Goal: Obtain resource: Download file/media

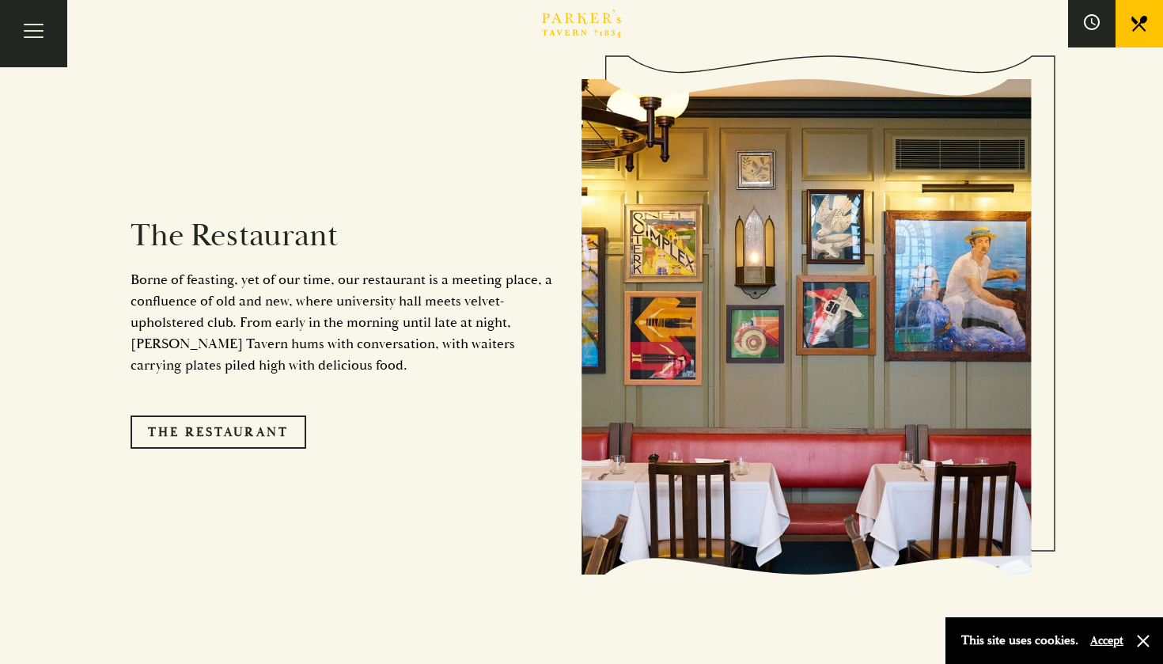
scroll to position [1330, 0]
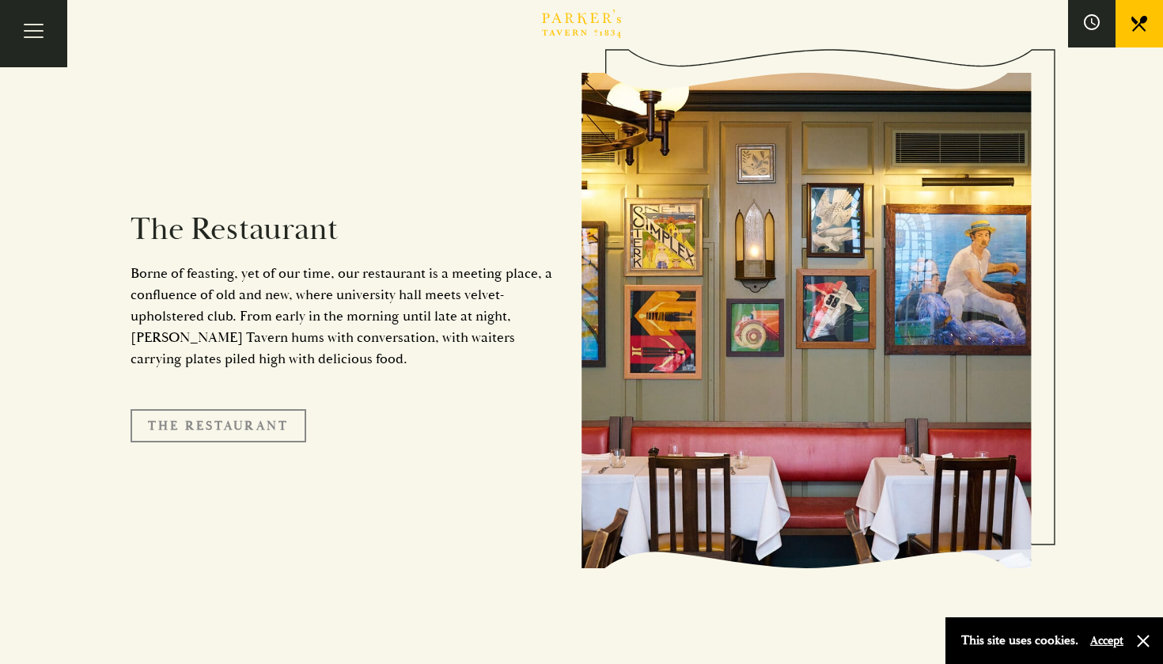
click at [255, 409] on link "The Restaurant" at bounding box center [219, 425] width 176 height 33
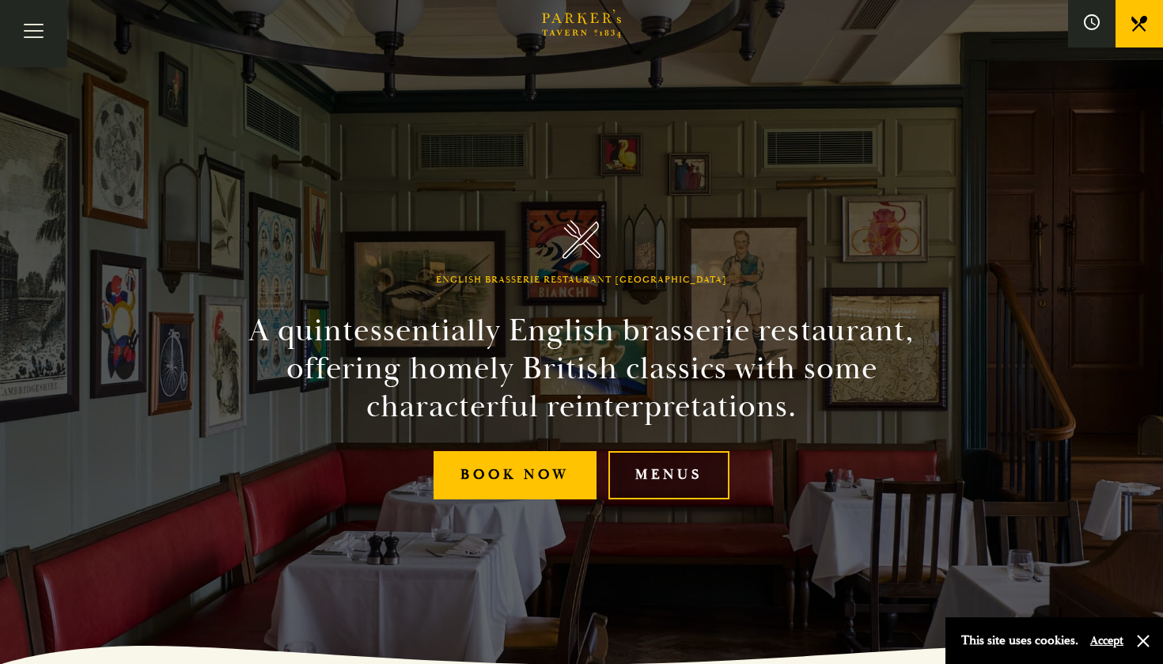
click at [712, 476] on link "Menus" at bounding box center [669, 475] width 121 height 48
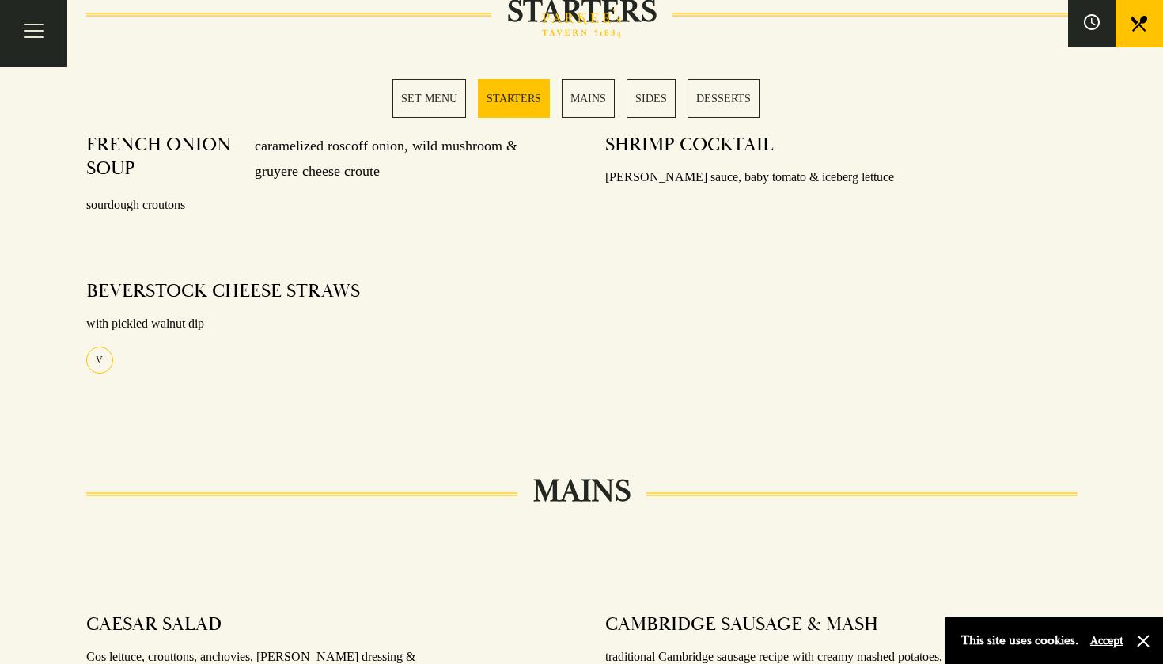
scroll to position [779, 0]
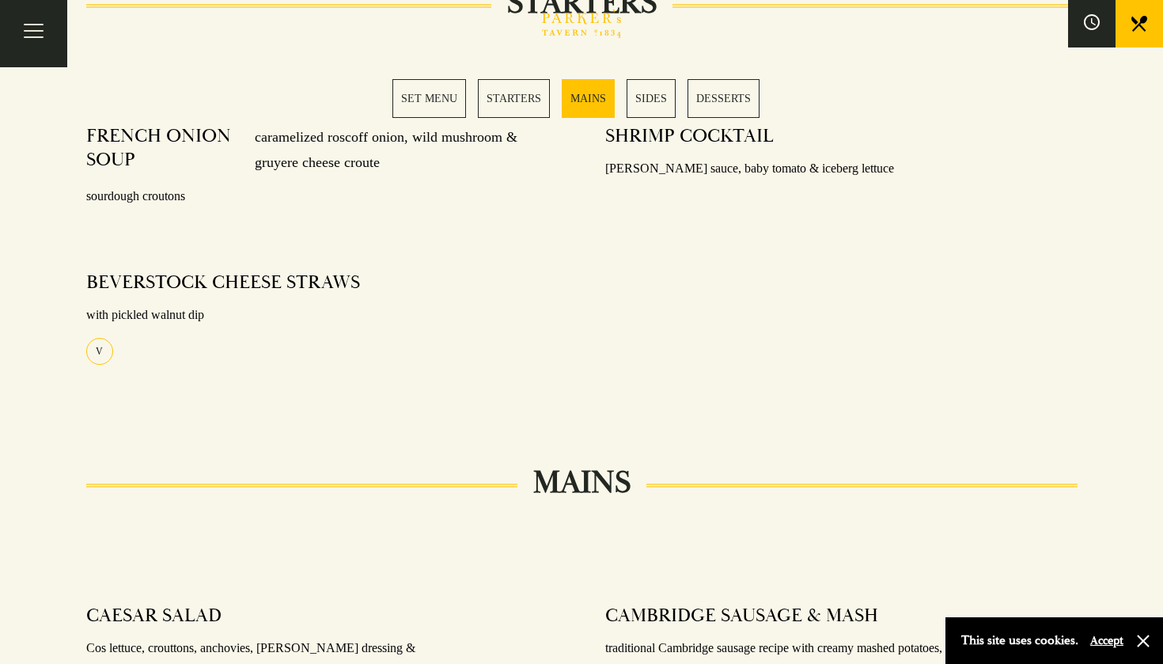
click at [521, 103] on link "STARTERS" at bounding box center [514, 98] width 72 height 39
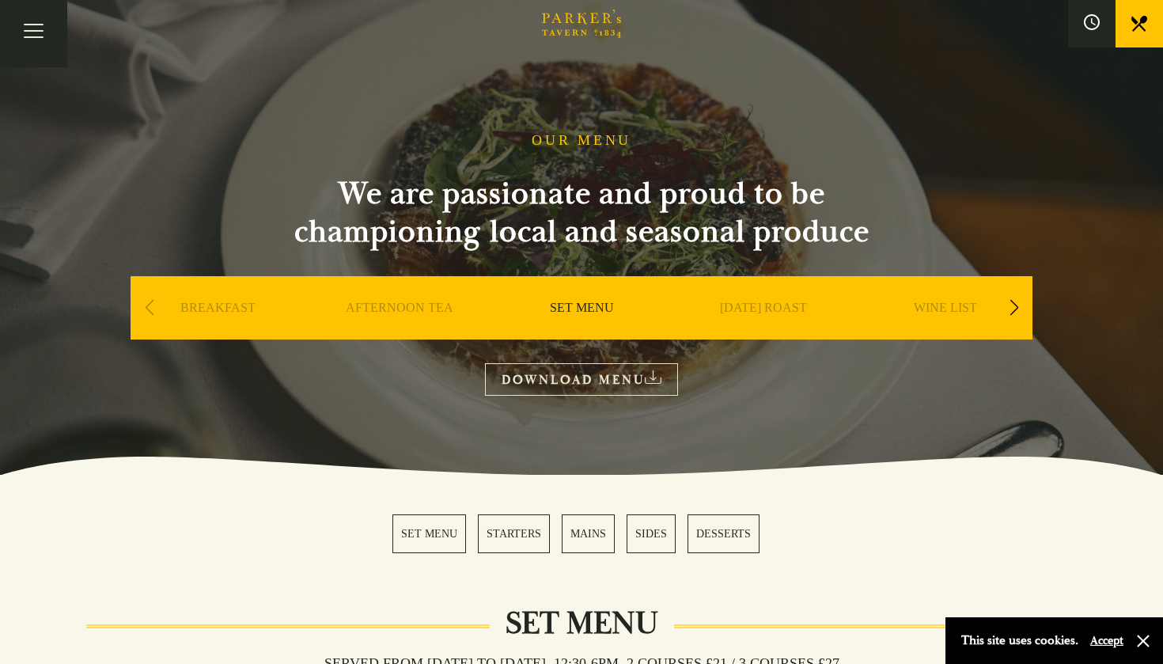
click at [1010, 310] on div "Next slide" at bounding box center [1014, 307] width 21 height 35
click at [958, 312] on link "A LA CARTE" at bounding box center [946, 331] width 74 height 63
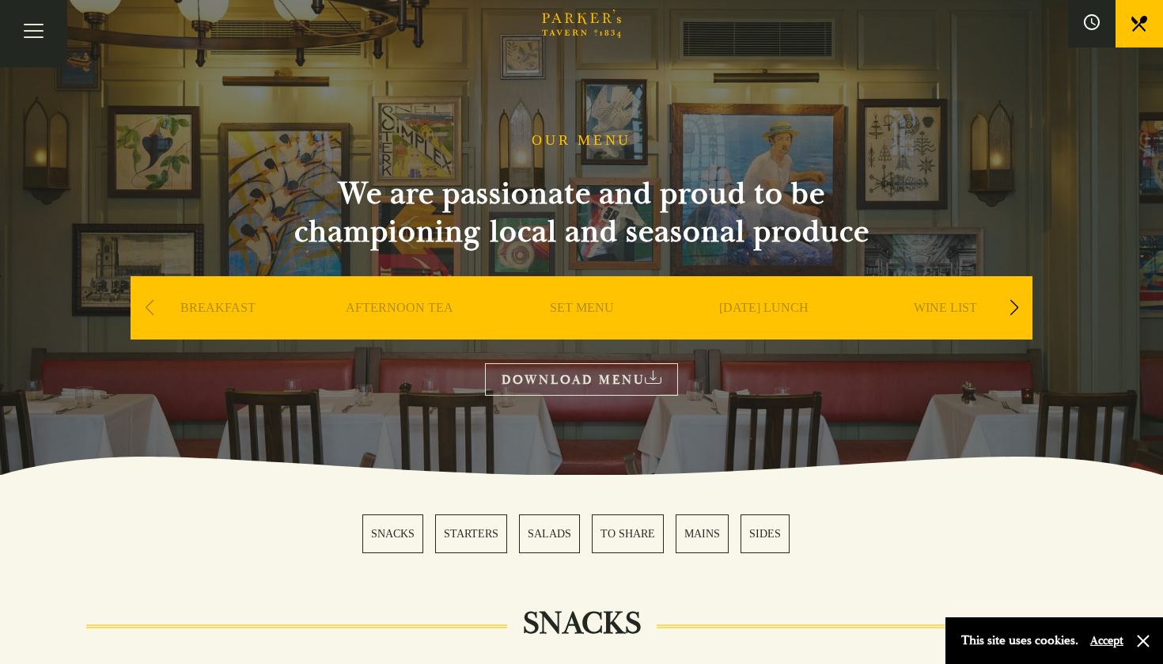
click at [938, 304] on link "WINE LIST" at bounding box center [945, 331] width 63 height 63
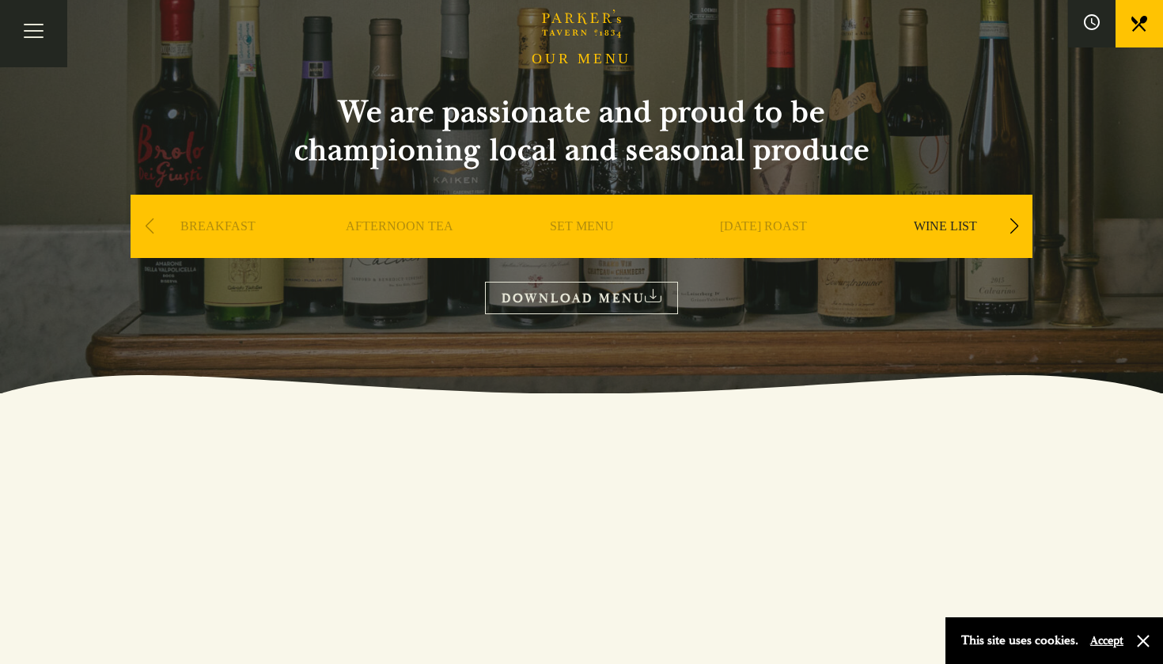
scroll to position [75, 0]
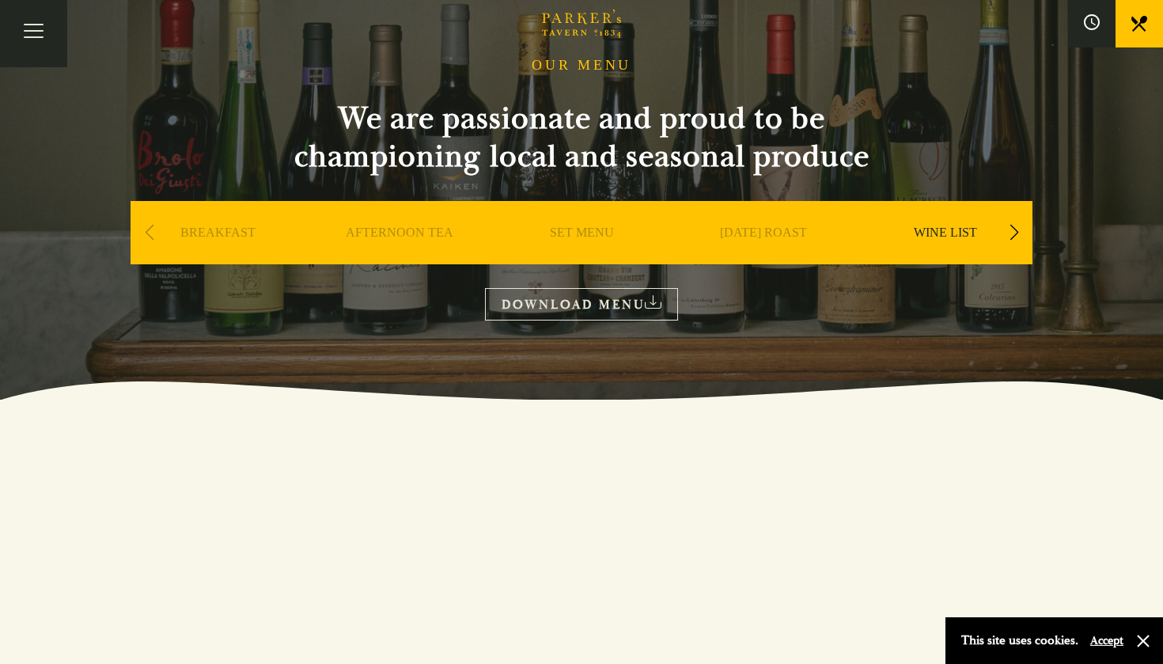
click at [646, 302] on link "DOWNLOAD MENU" at bounding box center [581, 304] width 193 height 32
